Goal: Transaction & Acquisition: Purchase product/service

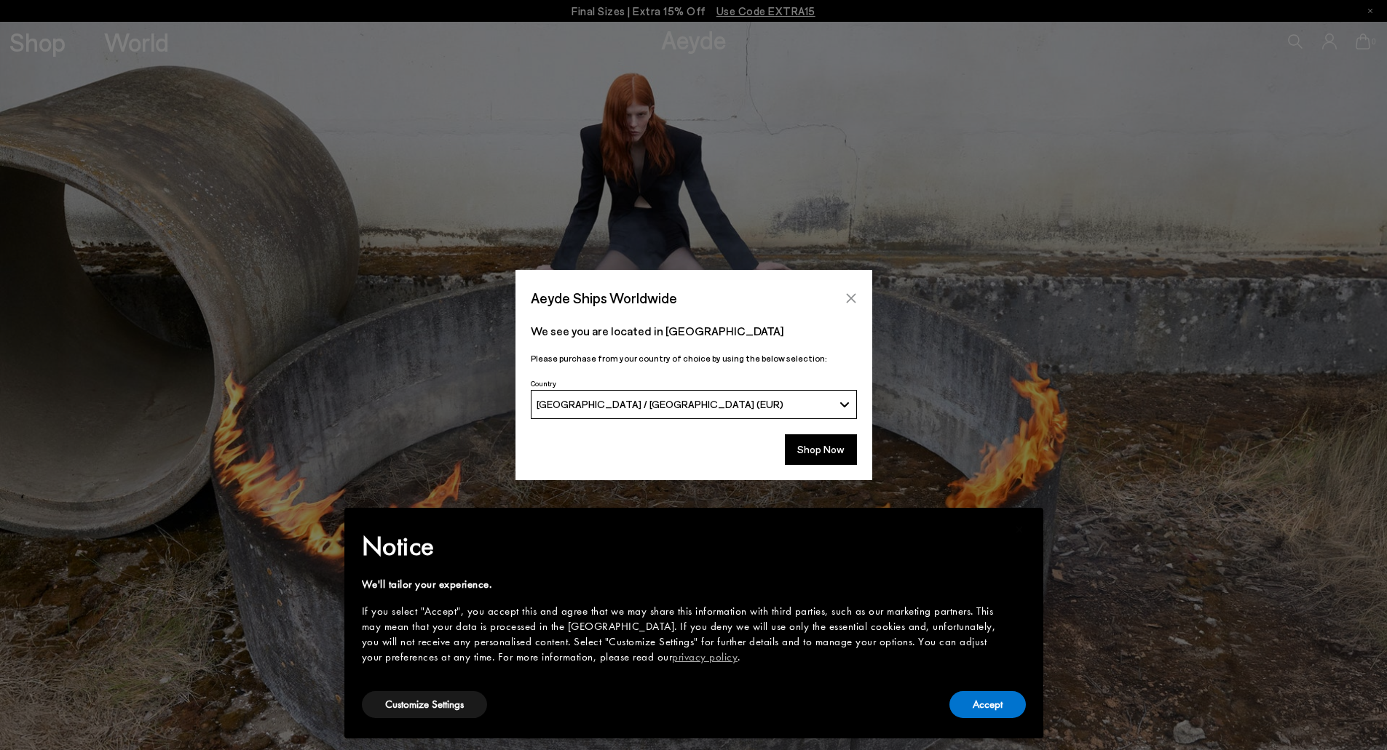
click at [841, 299] on button "Close" at bounding box center [851, 298] width 22 height 22
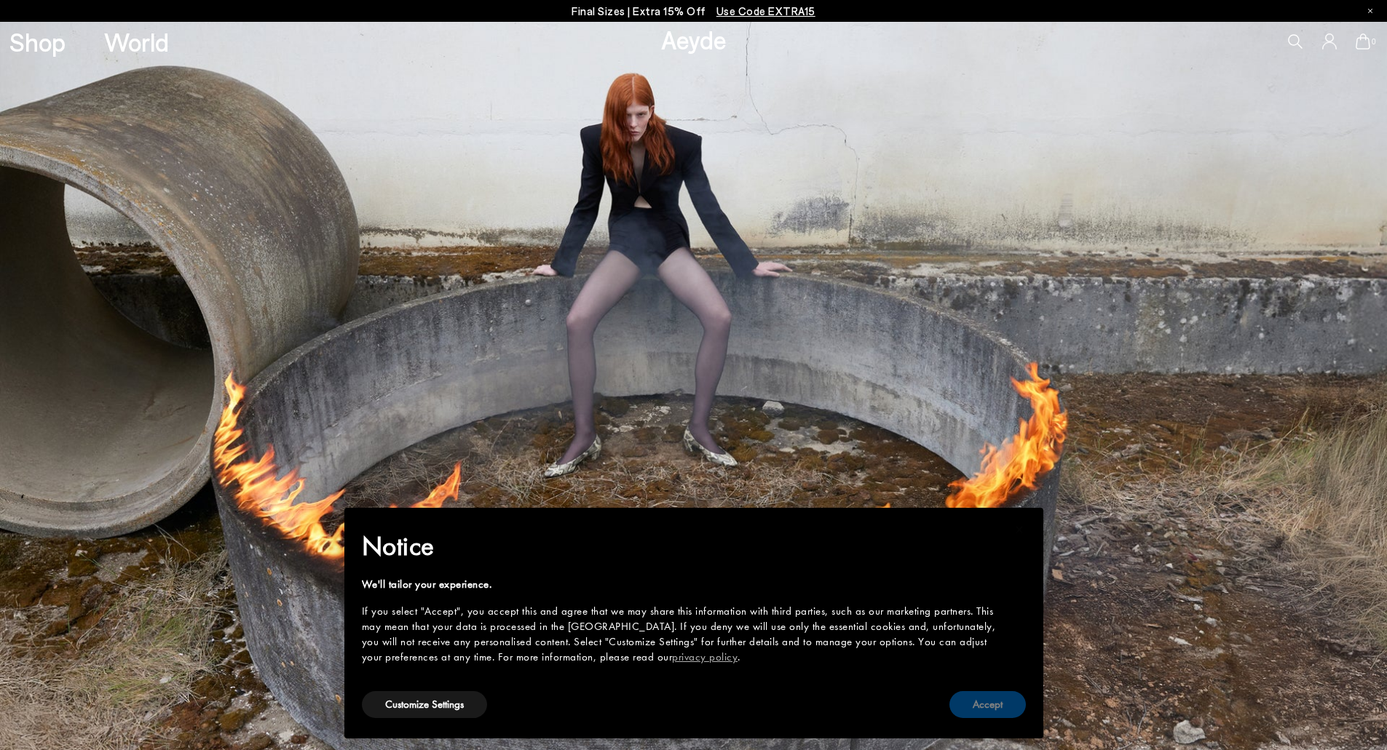
click at [989, 696] on button "Accept" at bounding box center [987, 704] width 76 height 27
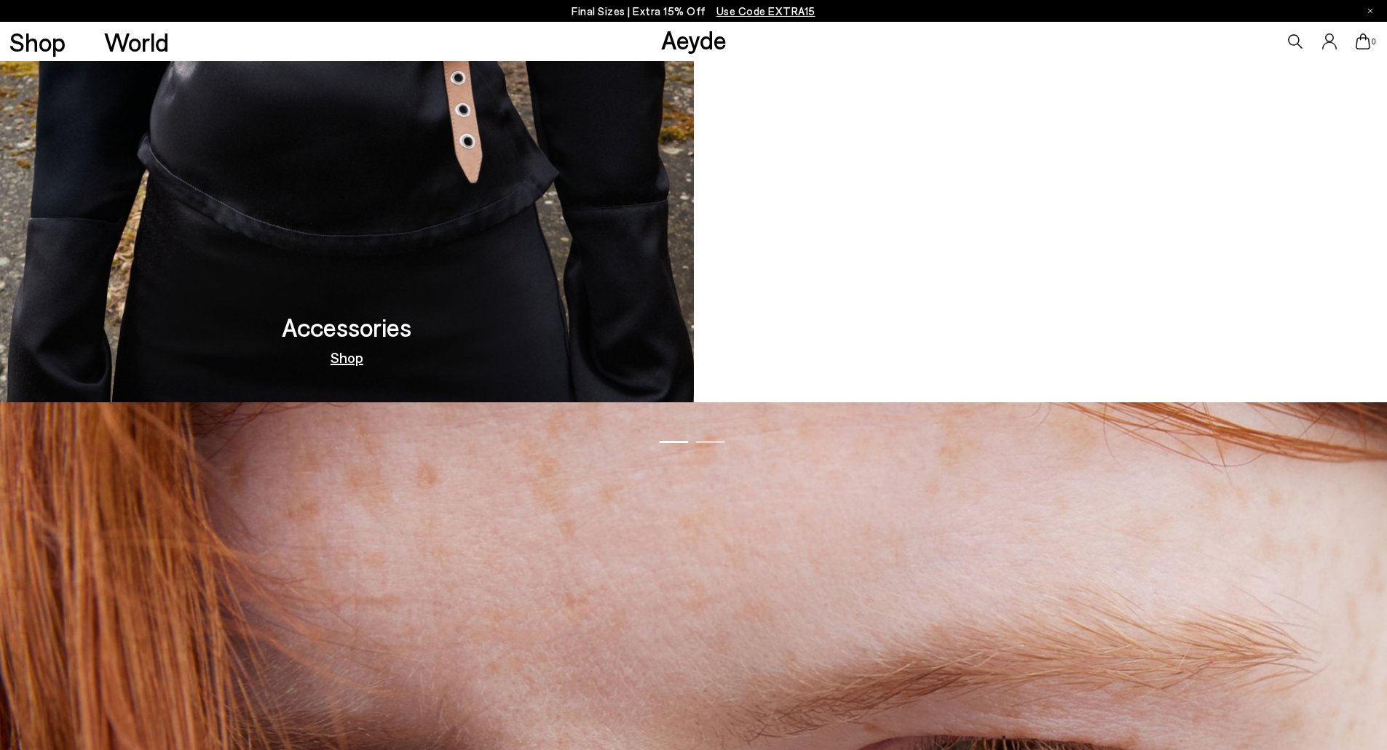
scroll to position [1812, 0]
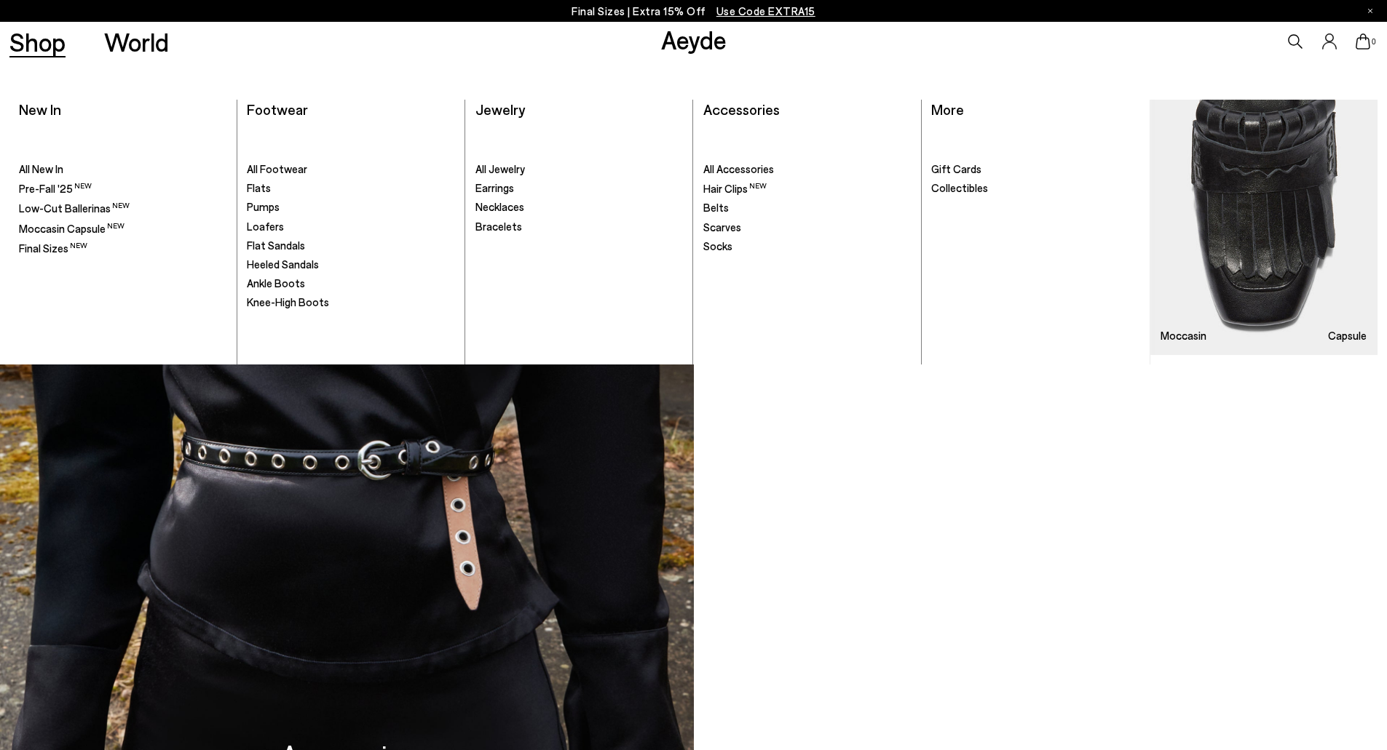
click at [52, 47] on link "Shop" at bounding box center [37, 41] width 56 height 25
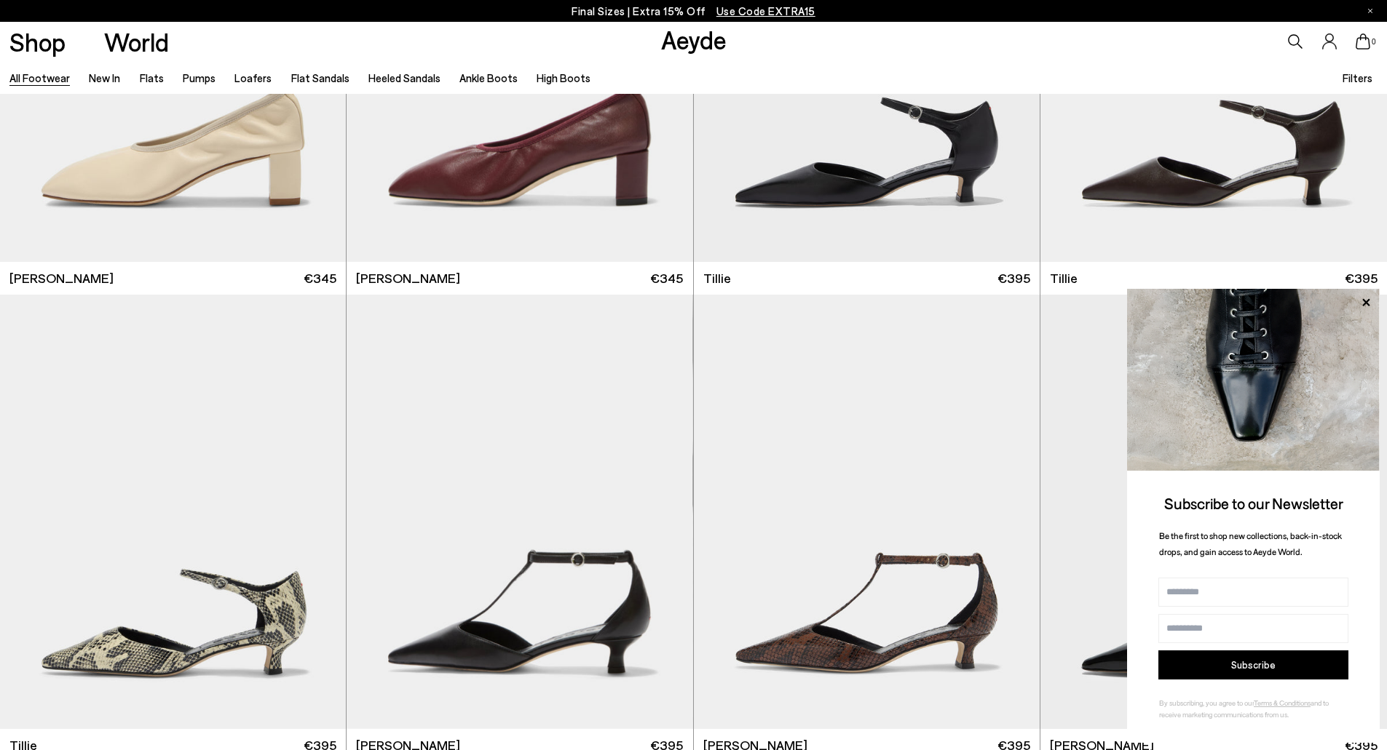
scroll to position [4949, 0]
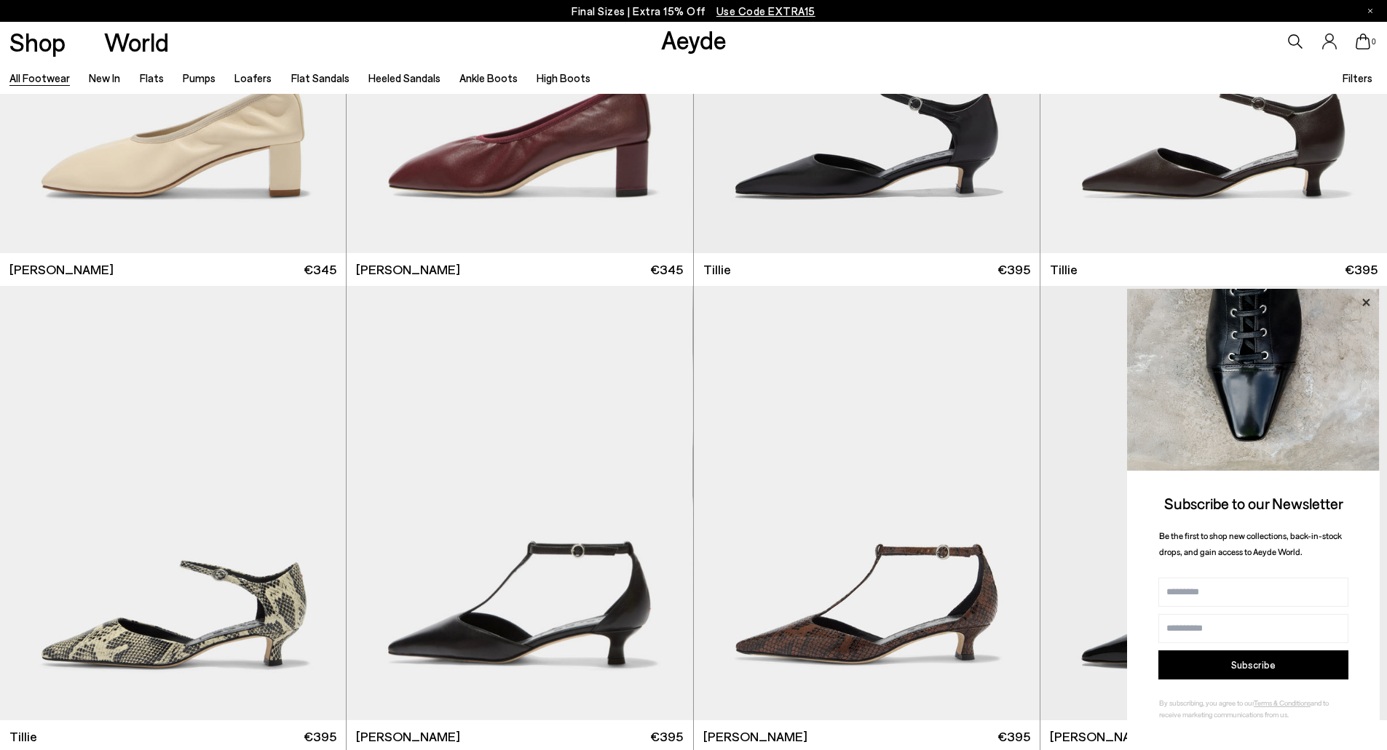
click at [1366, 302] on icon at bounding box center [1365, 301] width 7 height 7
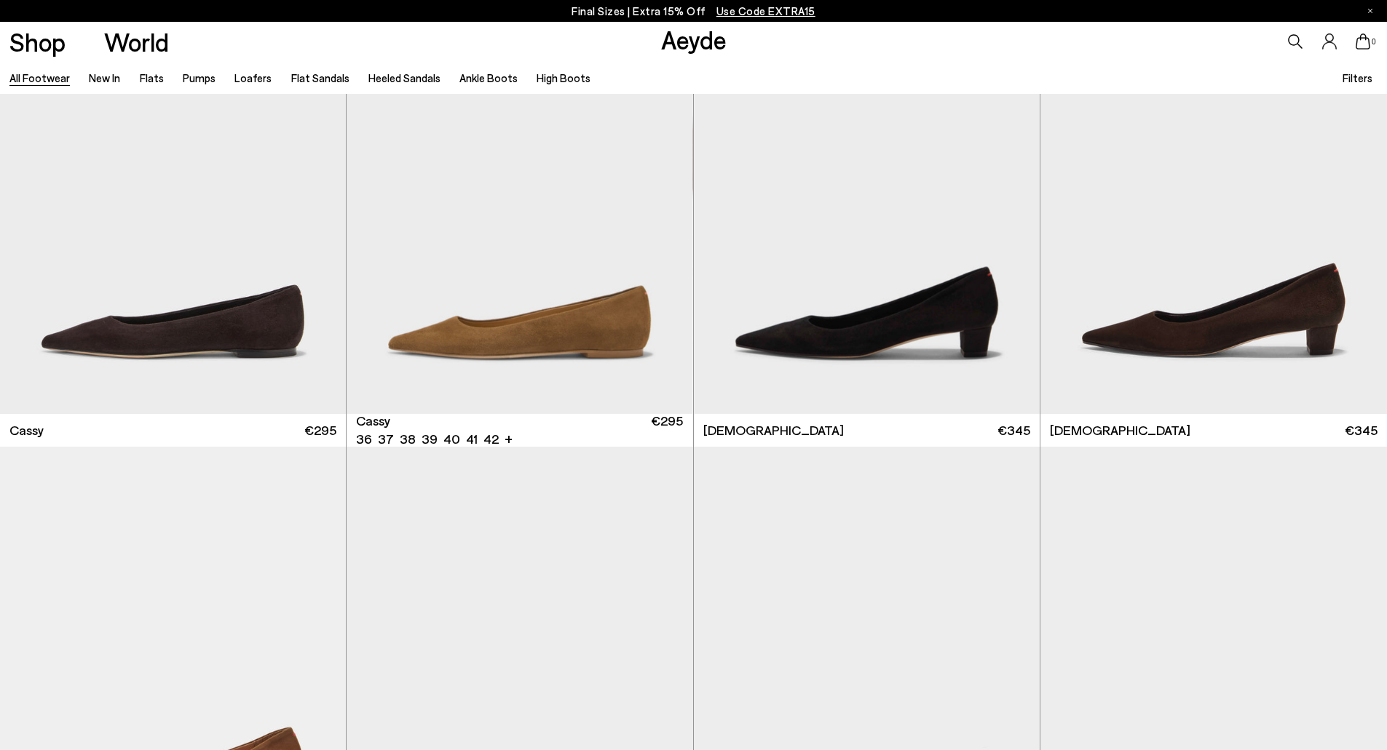
scroll to position [7206, 0]
